Goal: Book appointment/travel/reservation

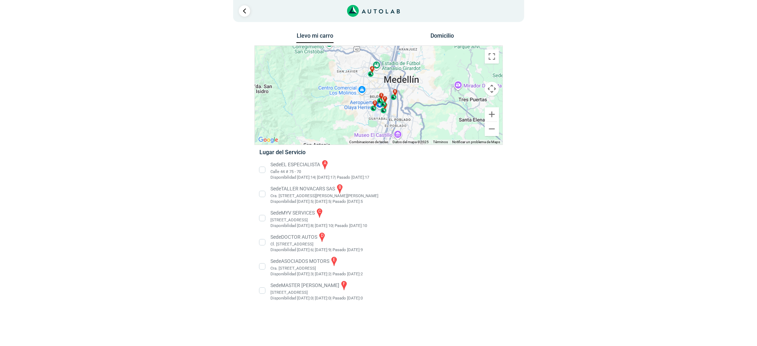
click at [301, 173] on li "Sede EL ESPECIALISTA a Calle 44 # 75 - 70 Disponibilidad [DATE]: 14 | [DATE]: 1…" at bounding box center [378, 169] width 249 height 21
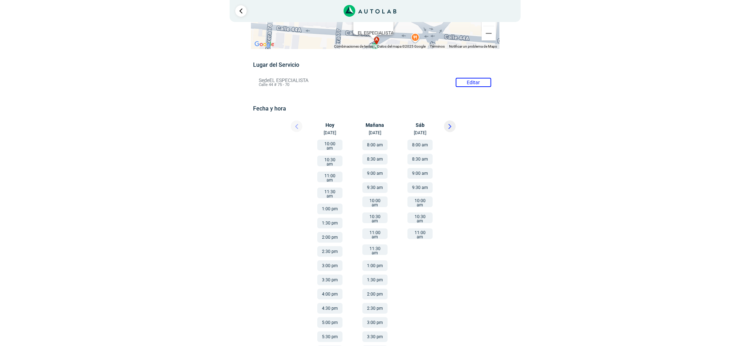
scroll to position [47, 0]
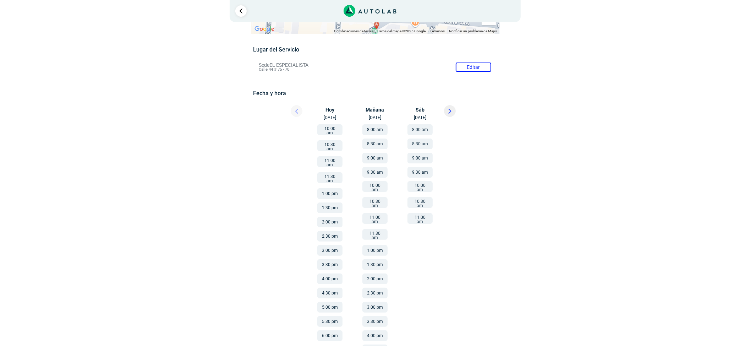
click at [333, 330] on button "6:00 pm" at bounding box center [329, 335] width 25 height 11
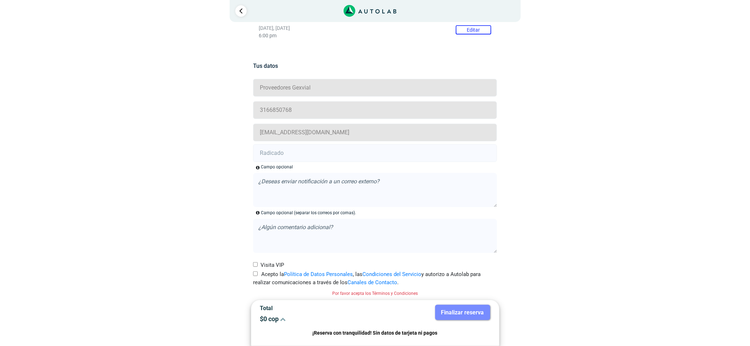
scroll to position [128, 0]
click at [294, 152] on input "text" at bounding box center [375, 152] width 244 height 18
paste input "21020937"
type input "21020937"
click at [254, 254] on div "Visita VIP" at bounding box center [375, 261] width 254 height 15
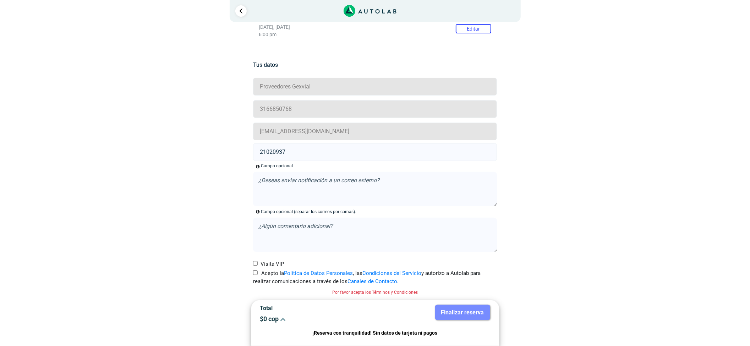
click at [253, 267] on label "Visita VIP" at bounding box center [268, 264] width 31 height 8
click at [253, 265] on input "Visita VIP" at bounding box center [255, 263] width 5 height 5
checkbox input "true"
click at [256, 276] on label "Acepto la Política de Datos Personales , las Condiciones del Servicio y autoriz…" at bounding box center [375, 277] width 244 height 16
click at [256, 275] on input "Acepto la Política de Datos Personales , las Condiciones del Servicio y autoriz…" at bounding box center [255, 272] width 5 height 5
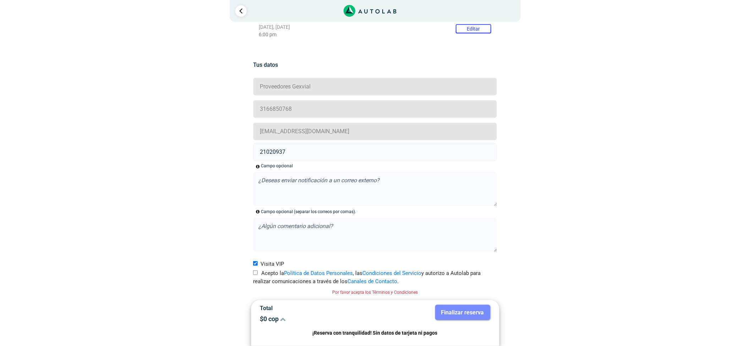
checkbox input "true"
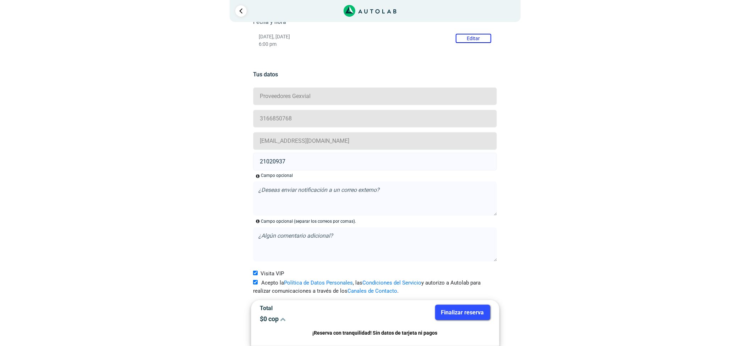
scroll to position [119, 0]
click at [443, 314] on button "Finalizar reserva" at bounding box center [462, 311] width 55 height 15
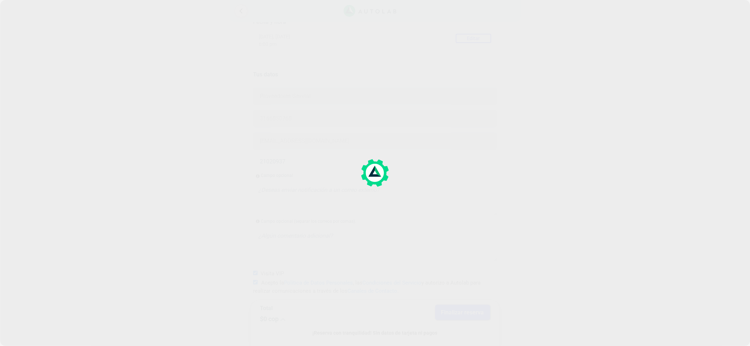
scroll to position [0, 0]
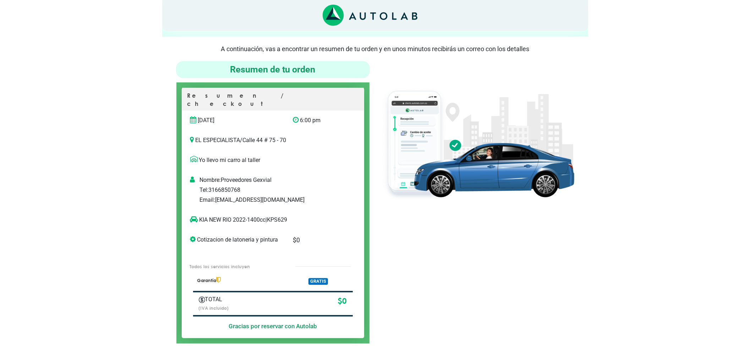
scroll to position [47, 0]
